Goal: Navigation & Orientation: Find specific page/section

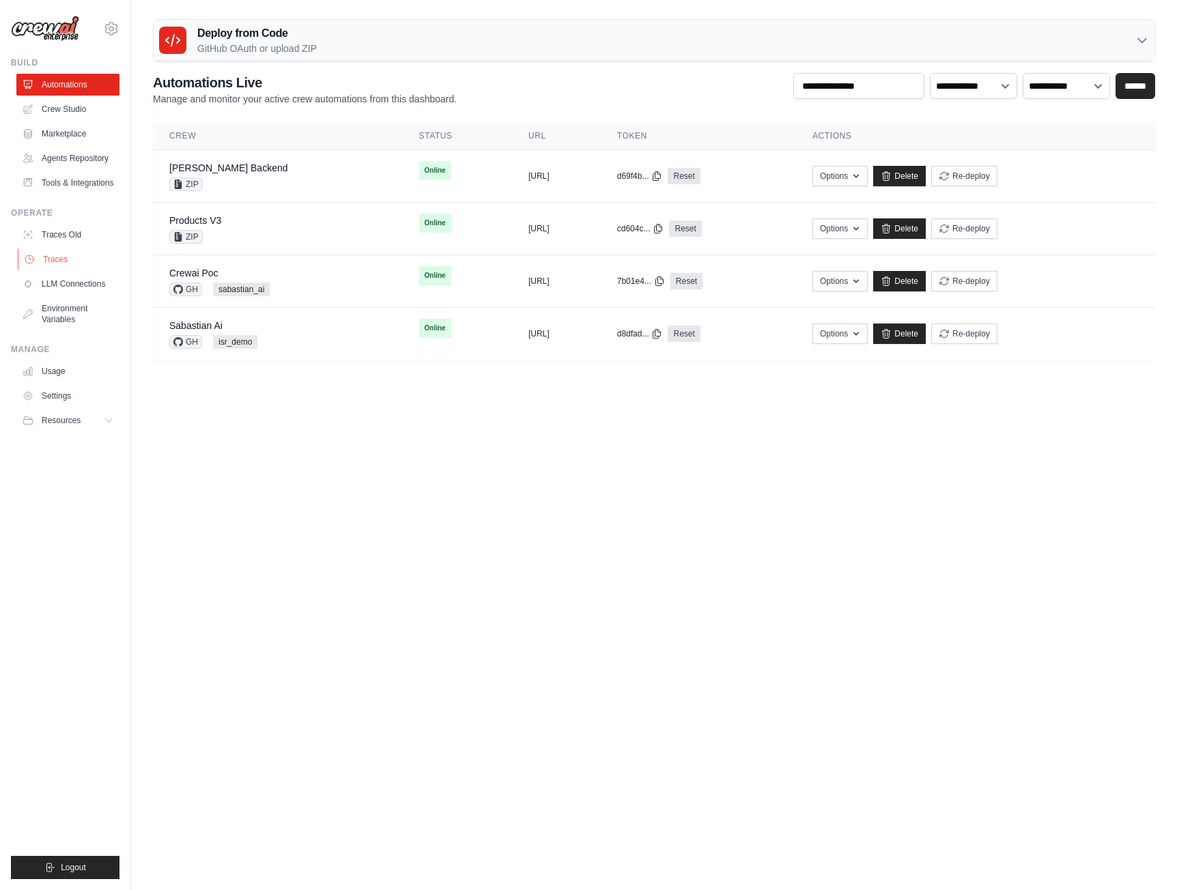
click at [63, 248] on link "Traces" at bounding box center [69, 259] width 103 height 22
